Goal: Find specific page/section: Find specific page/section

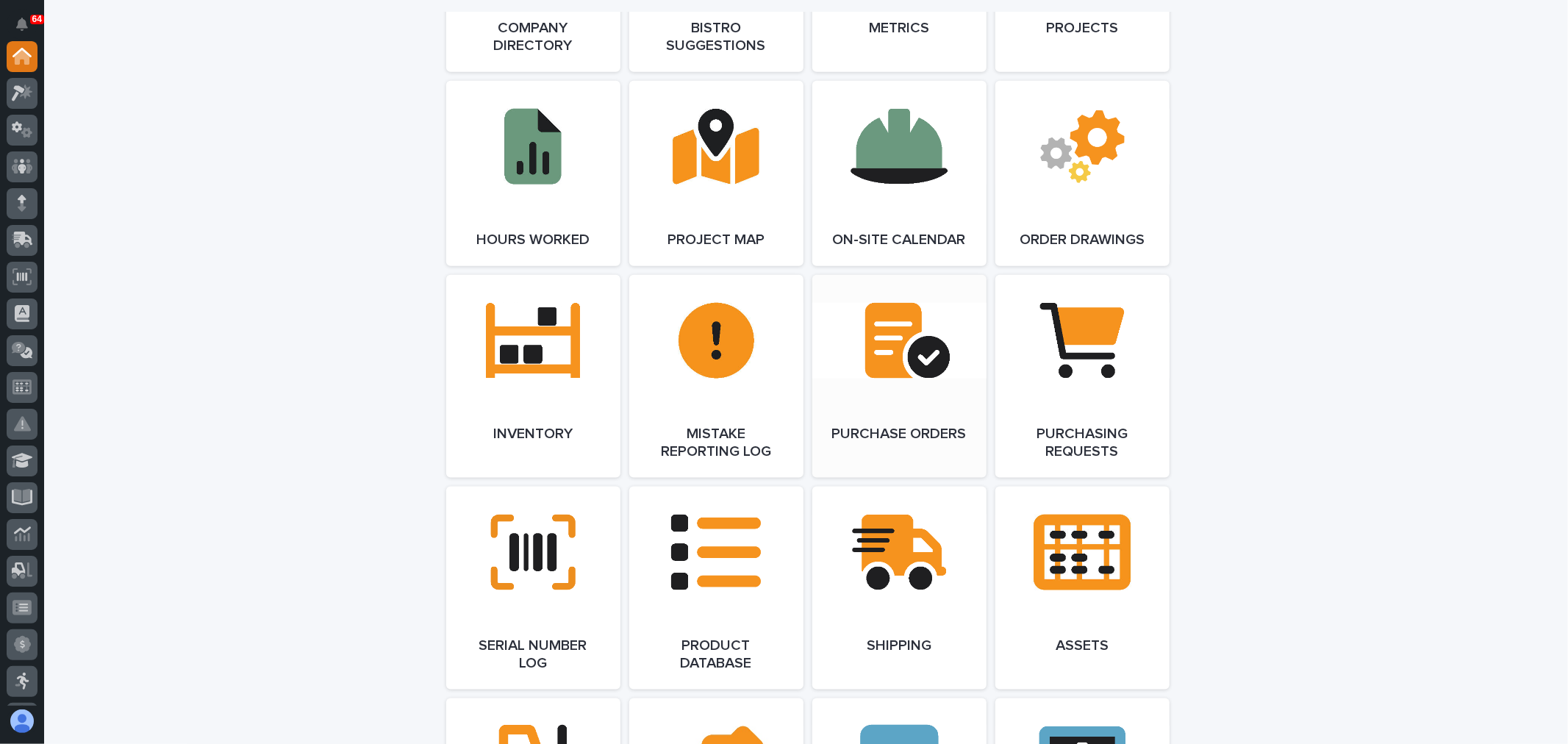
scroll to position [1387, 0]
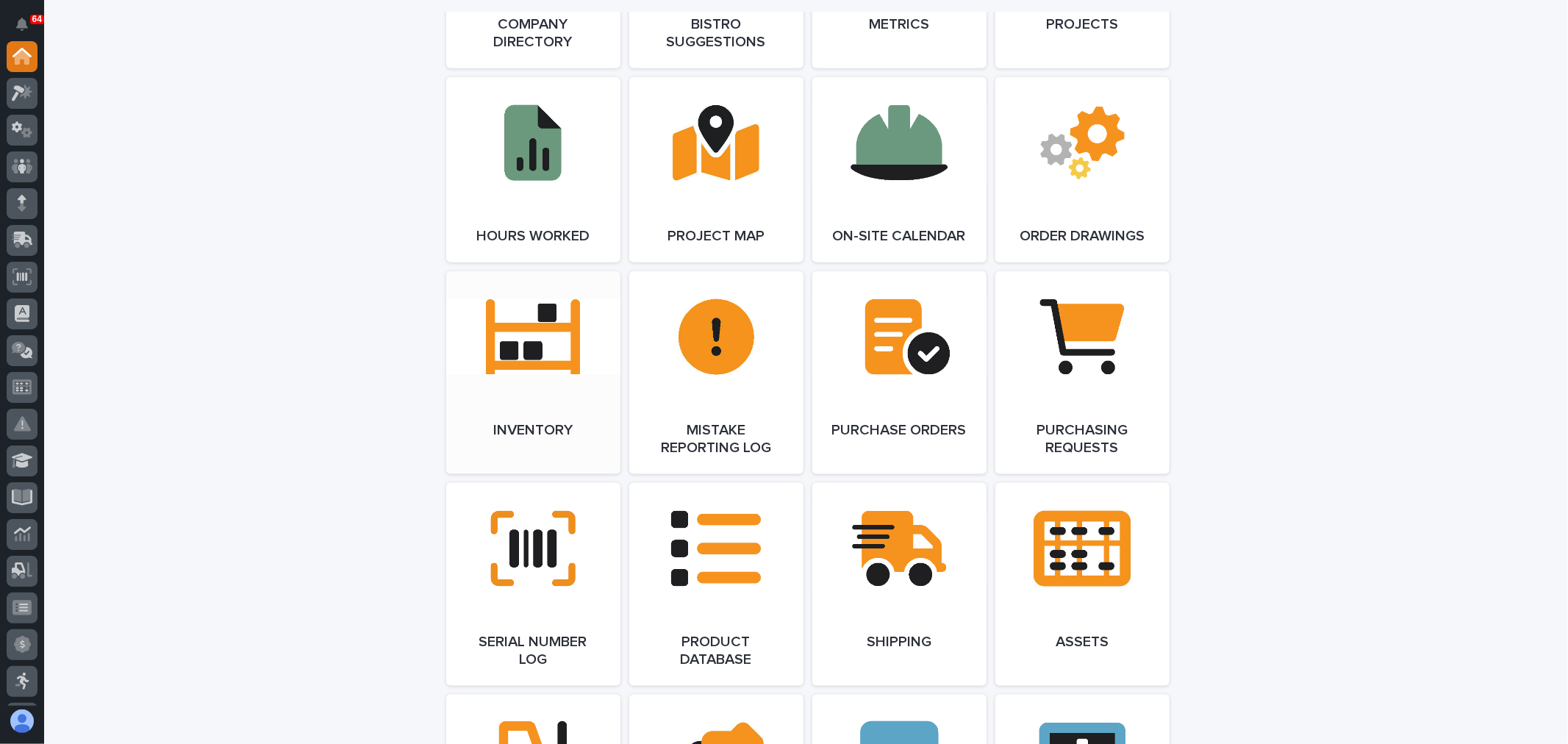
click at [510, 367] on span "Open Link" at bounding box center [533, 372] width 48 height 11
click at [23, 94] on icon at bounding box center [26, 91] width 13 height 14
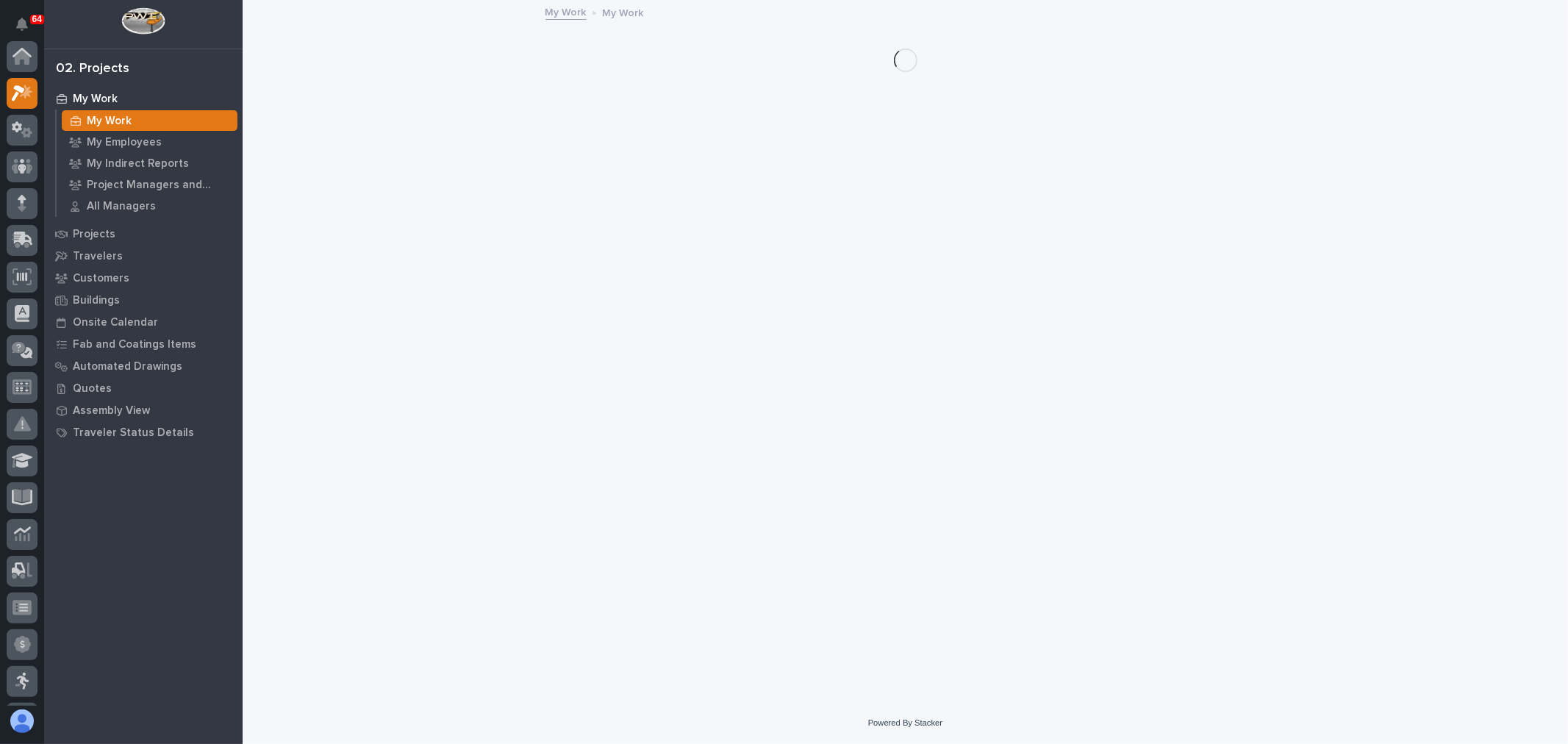
scroll to position [37, 0]
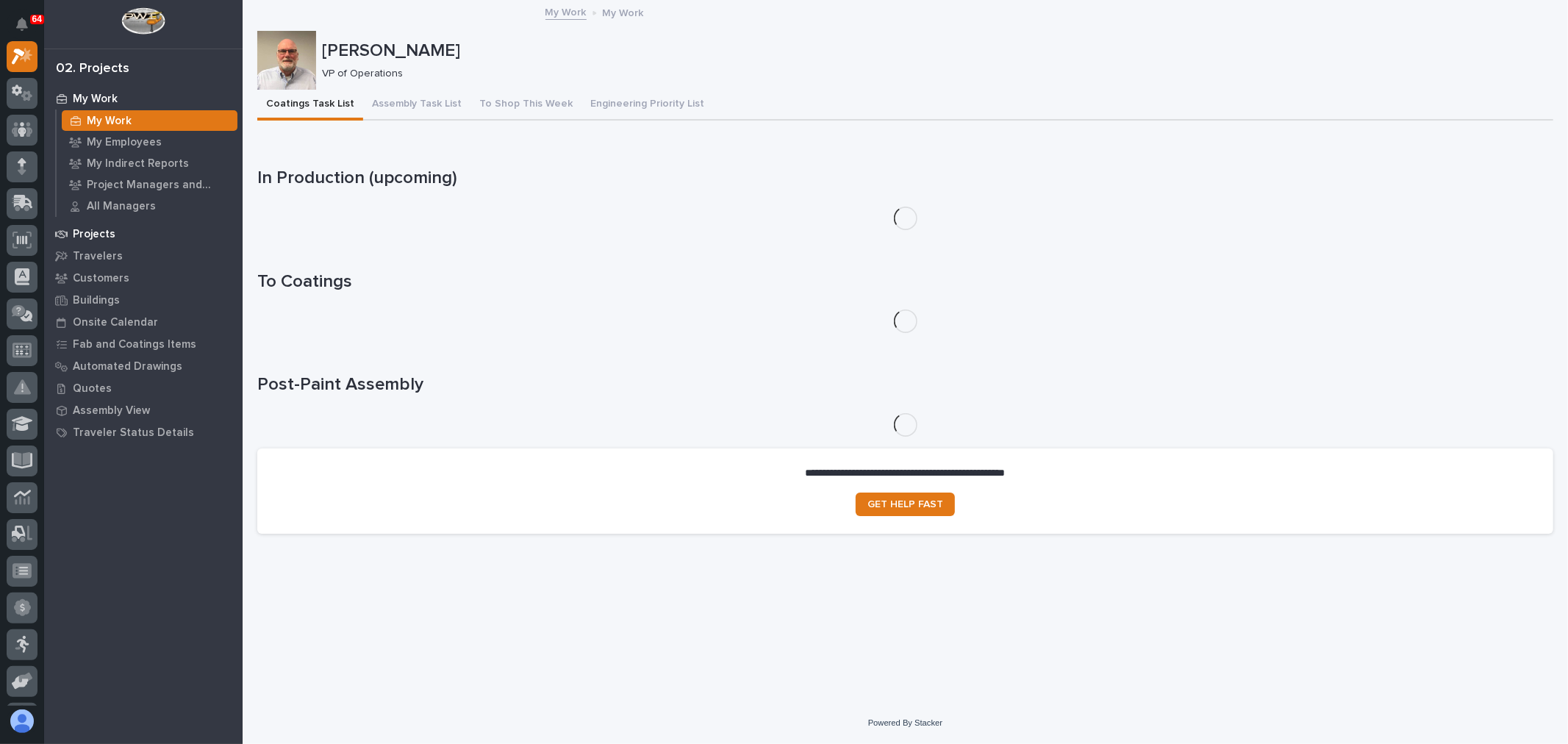
click at [98, 233] on p "Projects" at bounding box center [94, 234] width 42 height 13
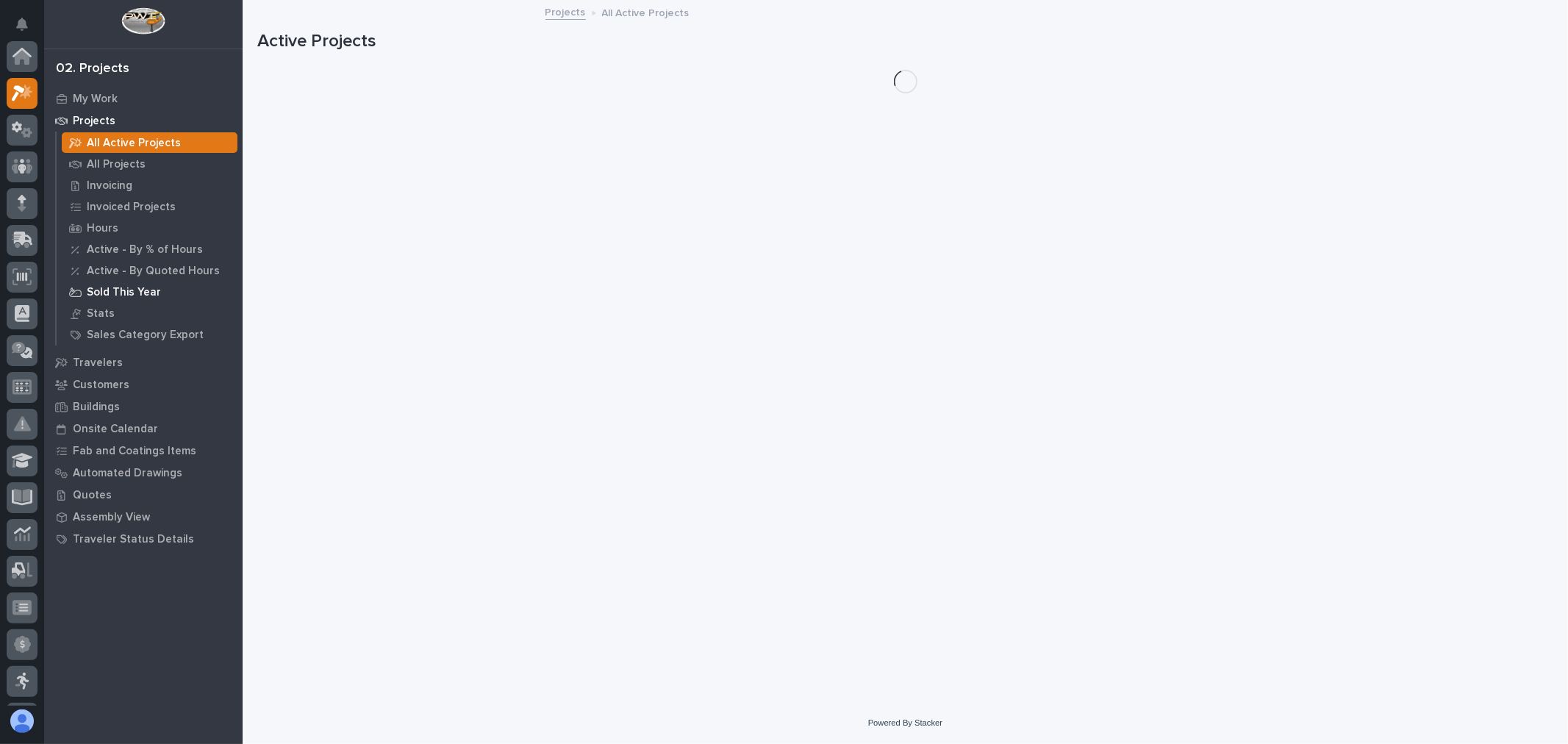
scroll to position [37, 0]
click at [117, 159] on p "All Projects" at bounding box center [117, 164] width 59 height 13
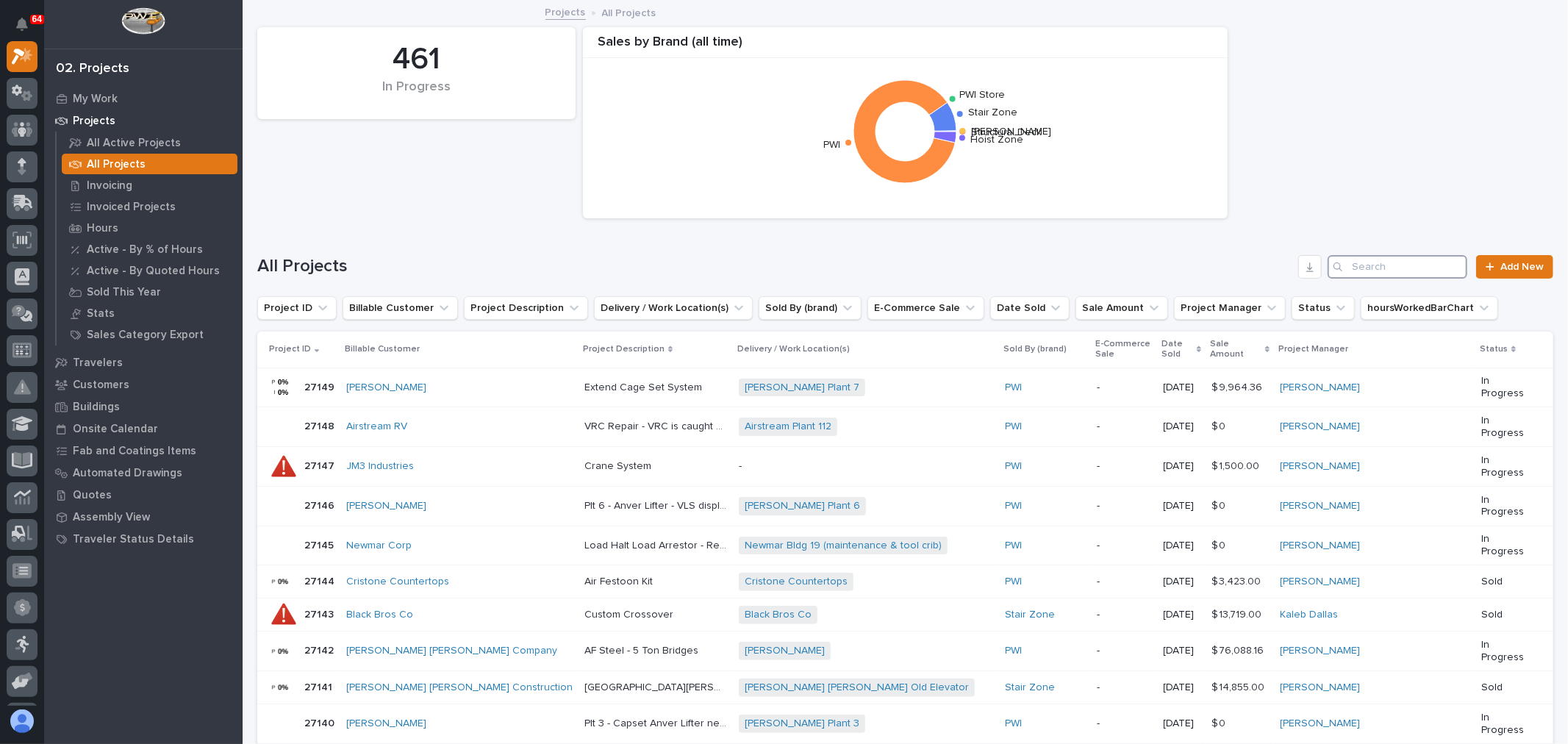
click at [1363, 268] on input "Search" at bounding box center [1397, 266] width 139 height 23
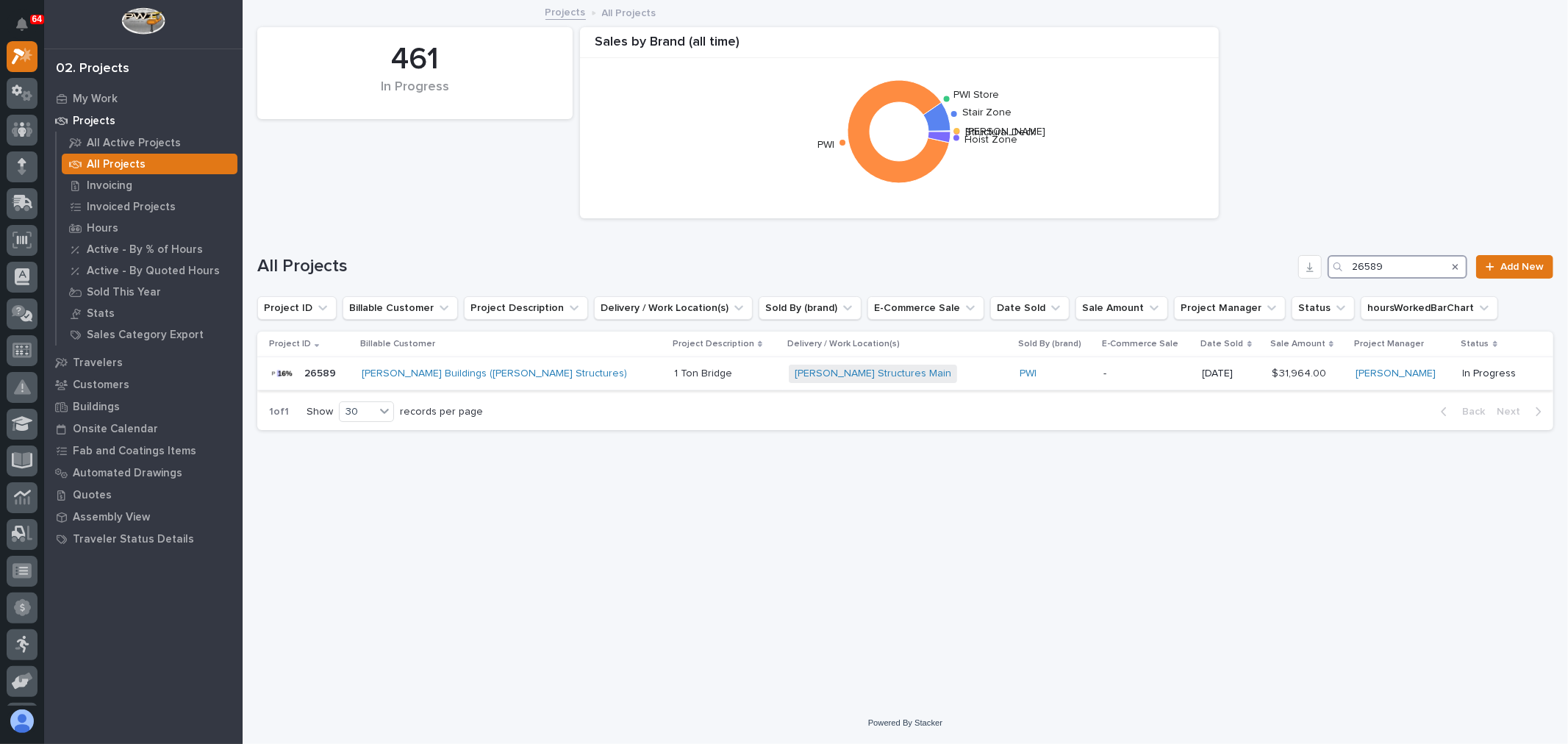
type input "26589"
click at [1020, 378] on div "PWI" at bounding box center [1055, 373] width 72 height 13
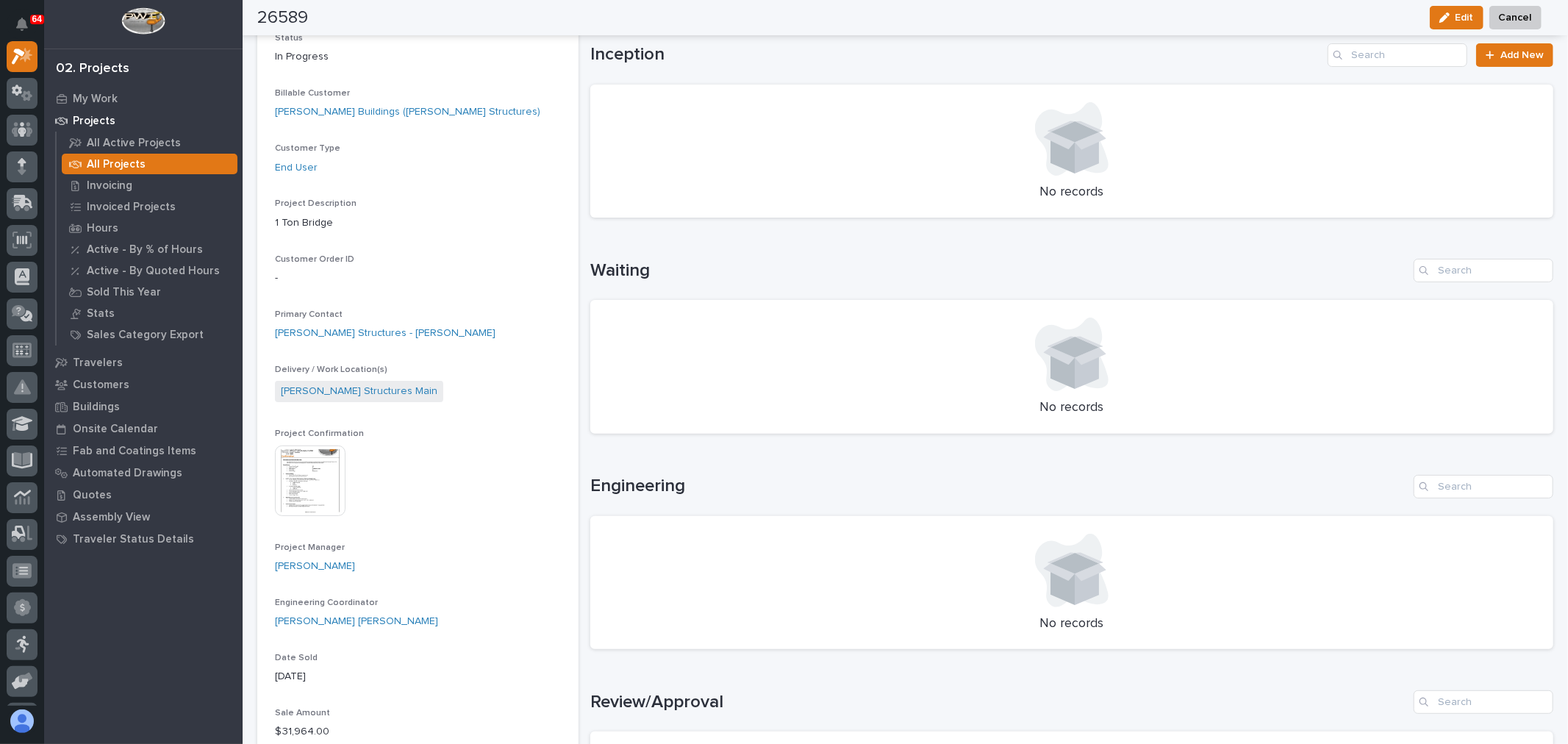
scroll to position [163, 0]
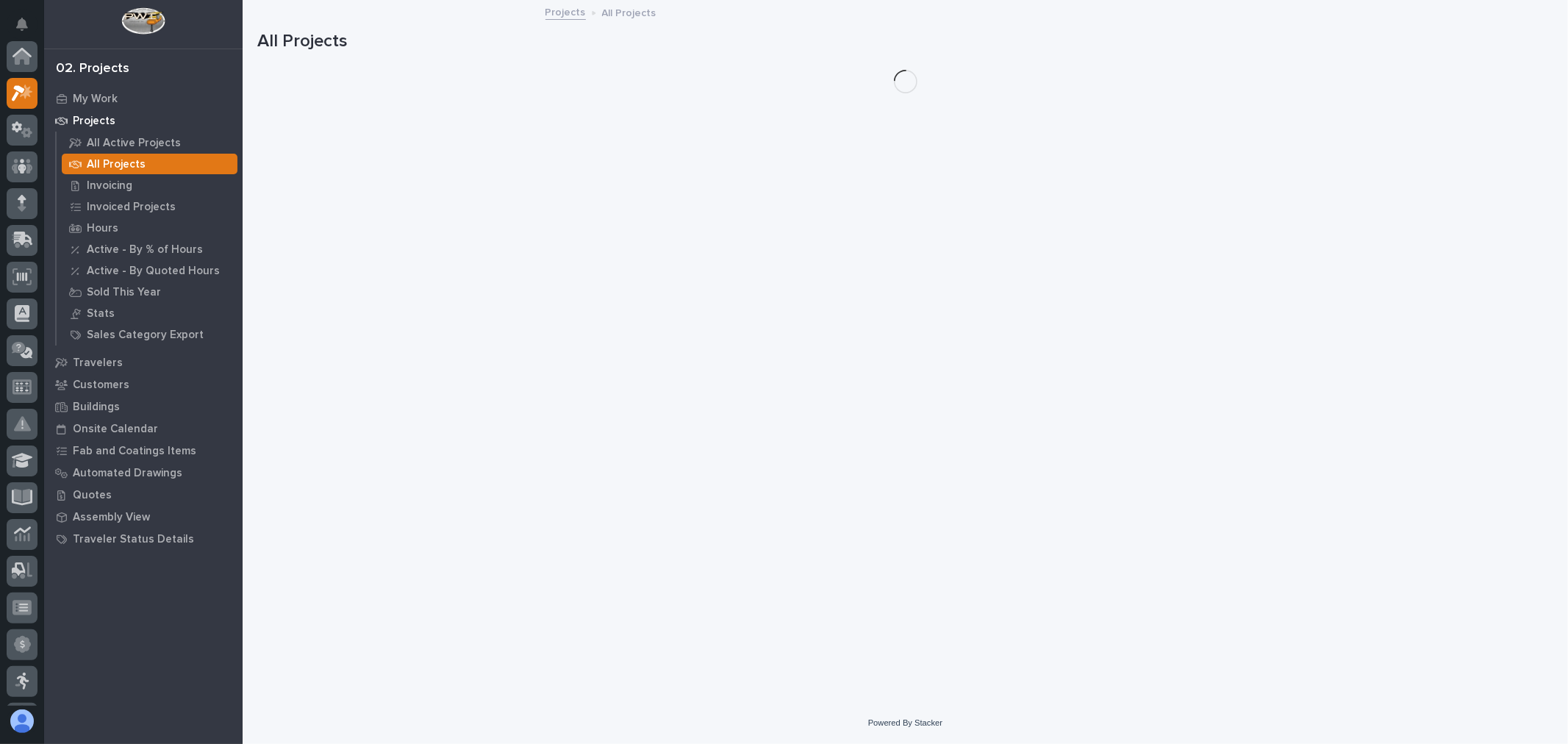
scroll to position [39, 0]
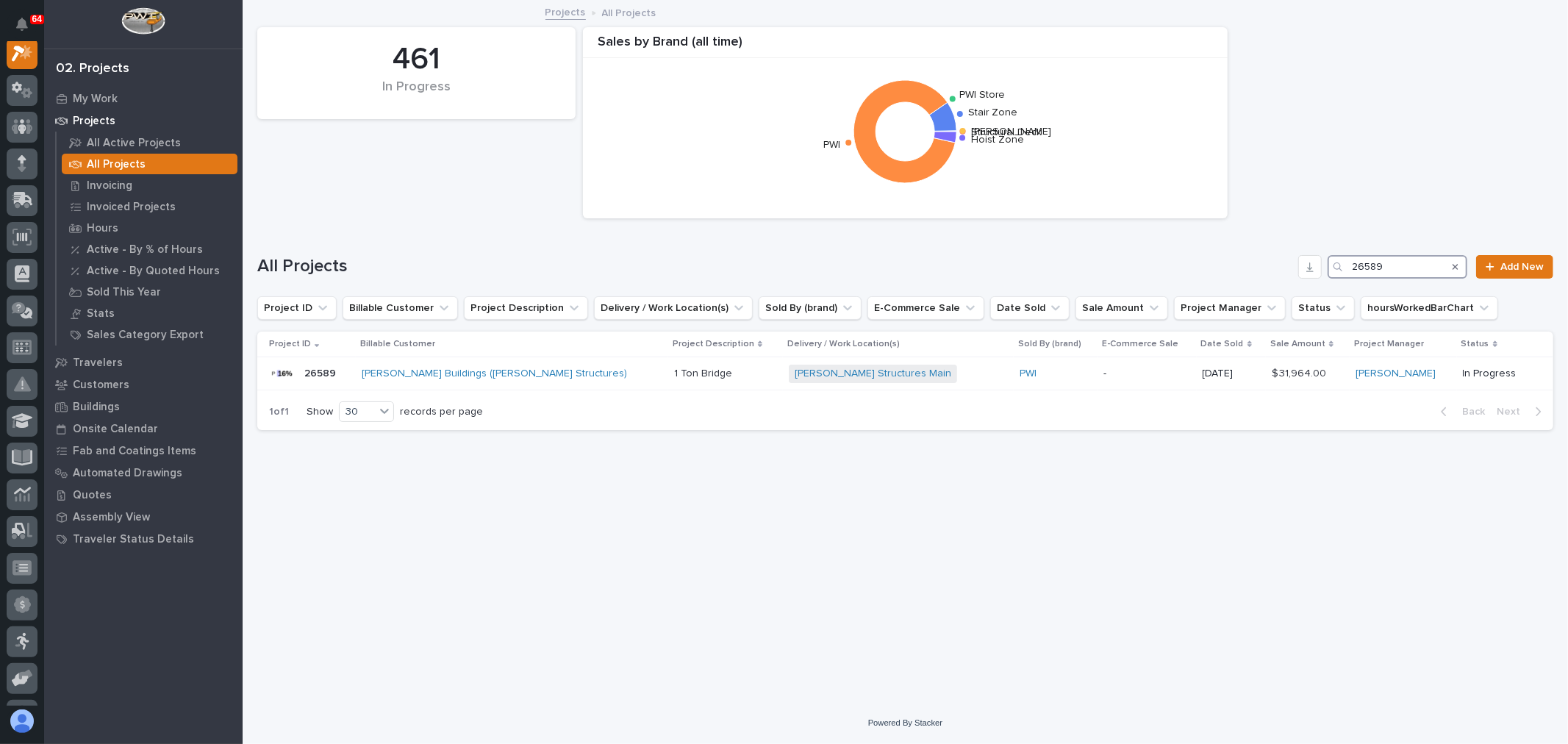
click at [1394, 269] on input "26589" at bounding box center [1397, 266] width 139 height 23
type input "27142"
click at [987, 376] on div "PWI" at bounding box center [1008, 373] width 80 height 13
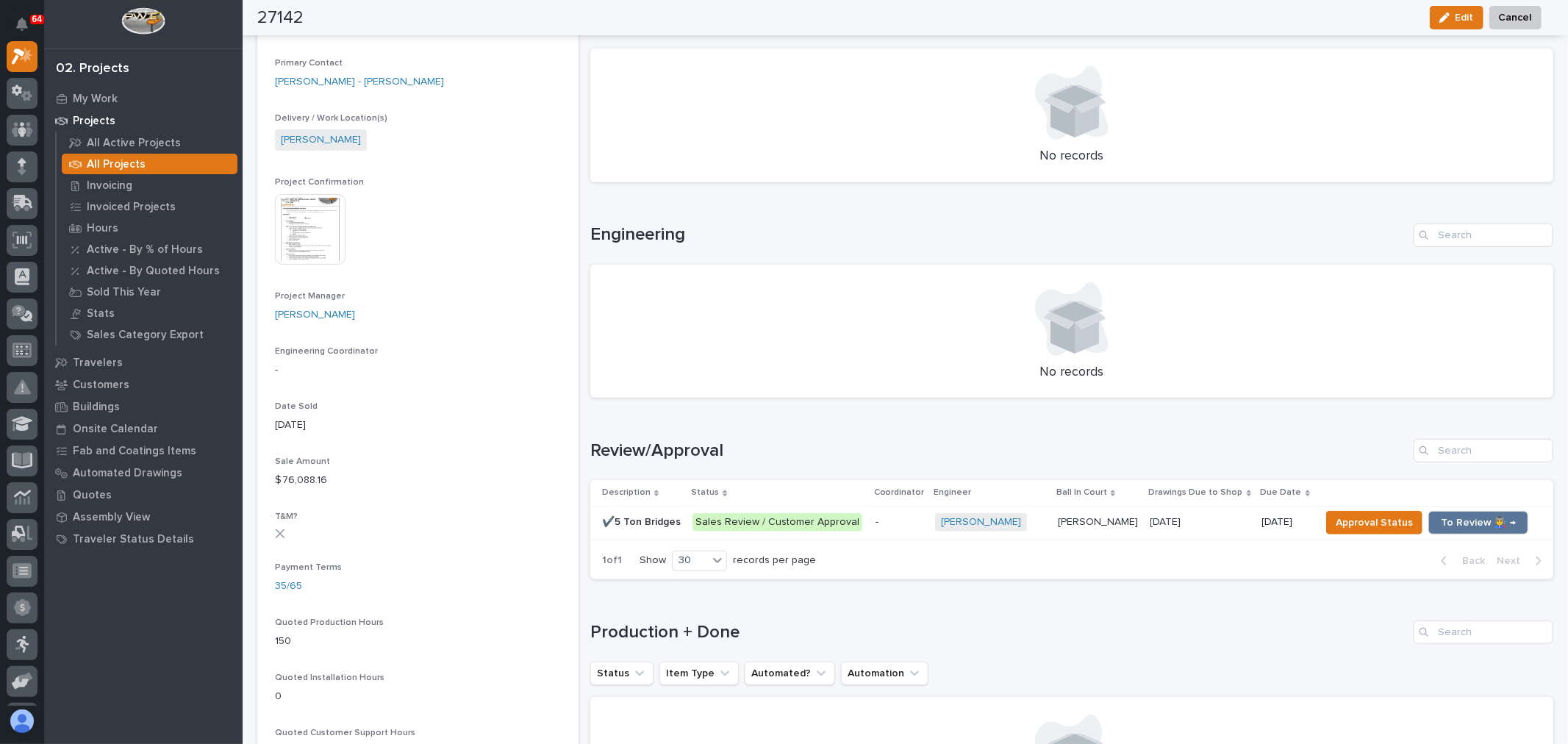
scroll to position [490, 0]
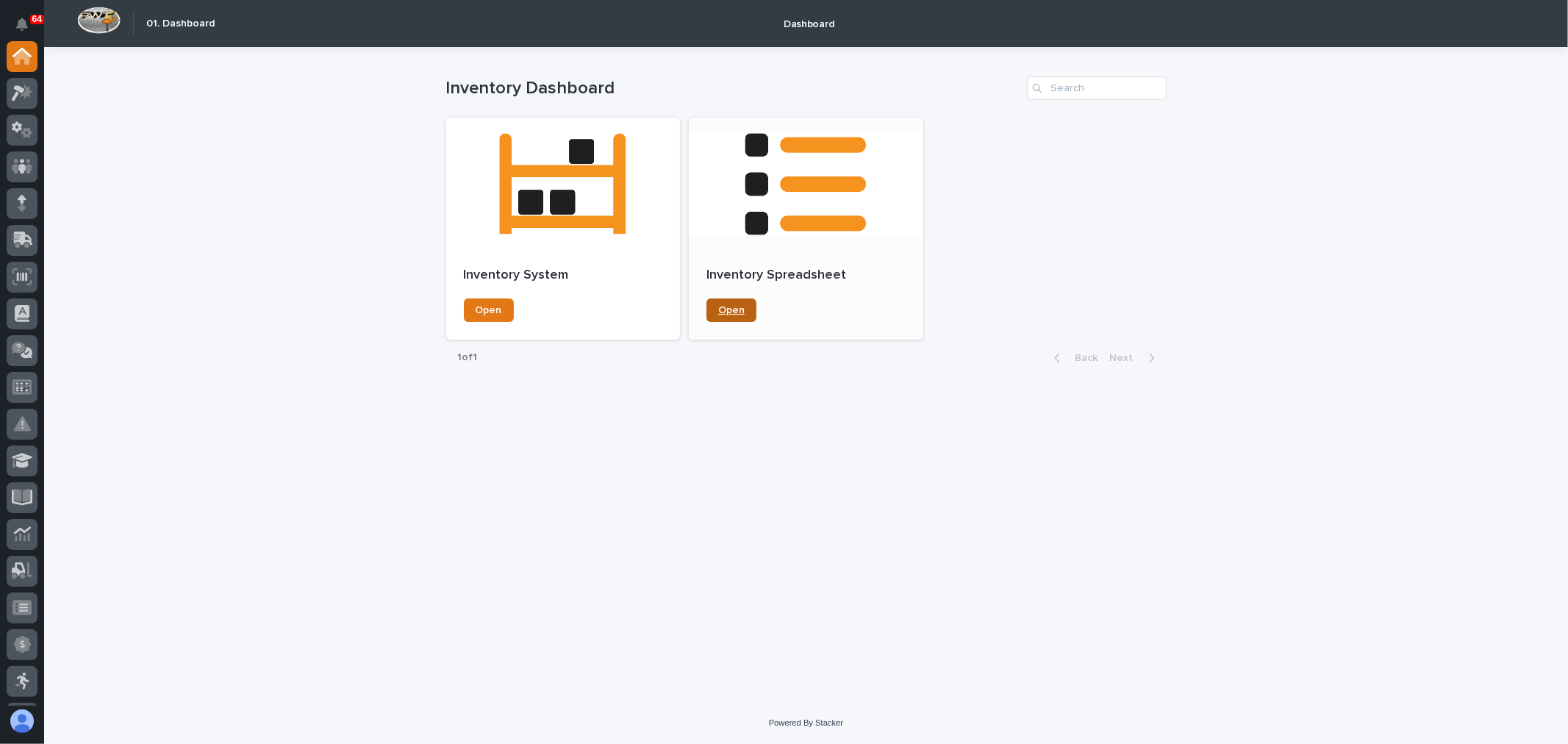
click at [736, 314] on span "Open" at bounding box center [731, 310] width 26 height 11
click at [497, 310] on span "Open" at bounding box center [488, 310] width 26 height 11
